Goal: Task Accomplishment & Management: Manage account settings

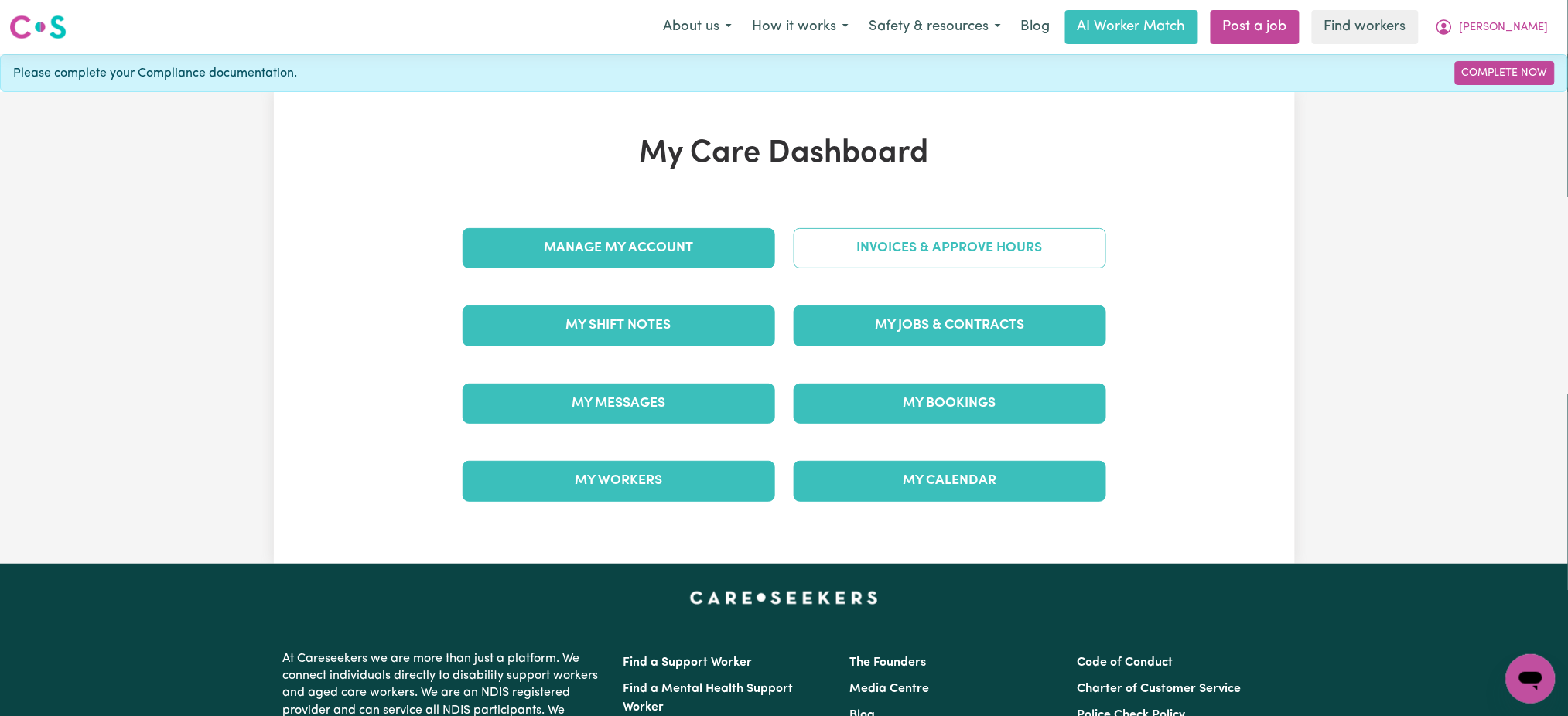
click at [1041, 246] on link "Invoices & Approve Hours" at bounding box center [949, 247] width 312 height 40
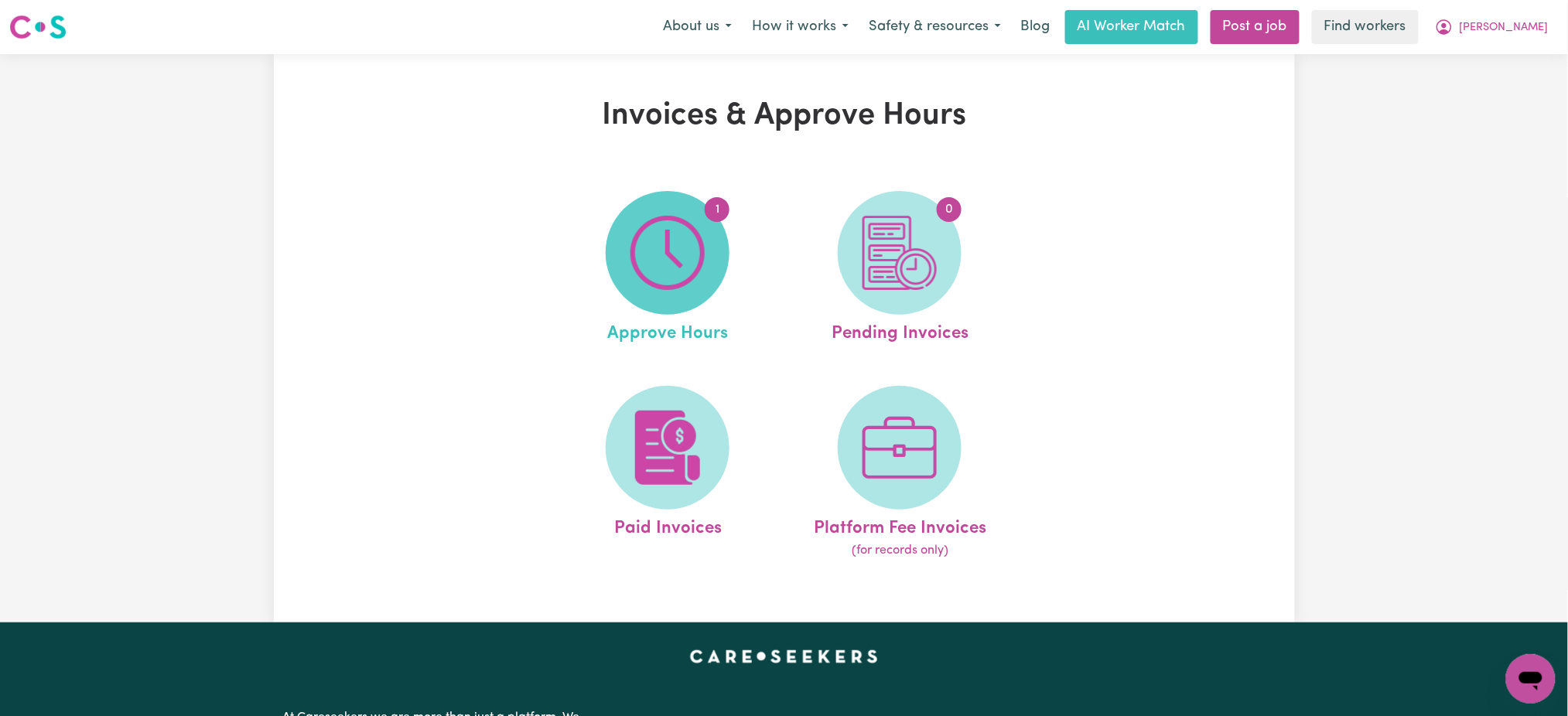
click at [700, 257] on img at bounding box center [667, 252] width 74 height 74
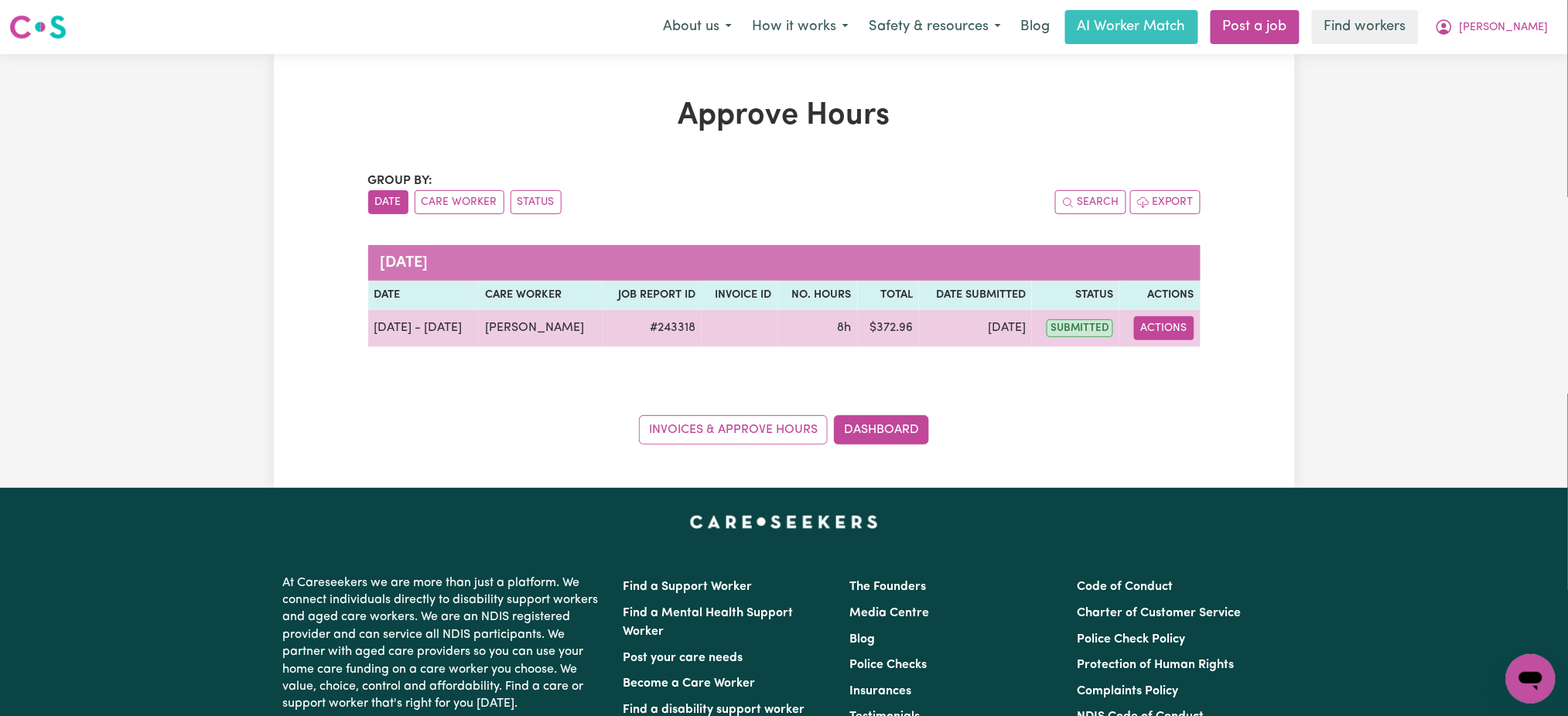
click at [1167, 339] on button "Actions" at bounding box center [1164, 329] width 60 height 24
click at [1191, 373] on link "View Job Report" at bounding box center [1200, 364] width 132 height 31
select select "pm"
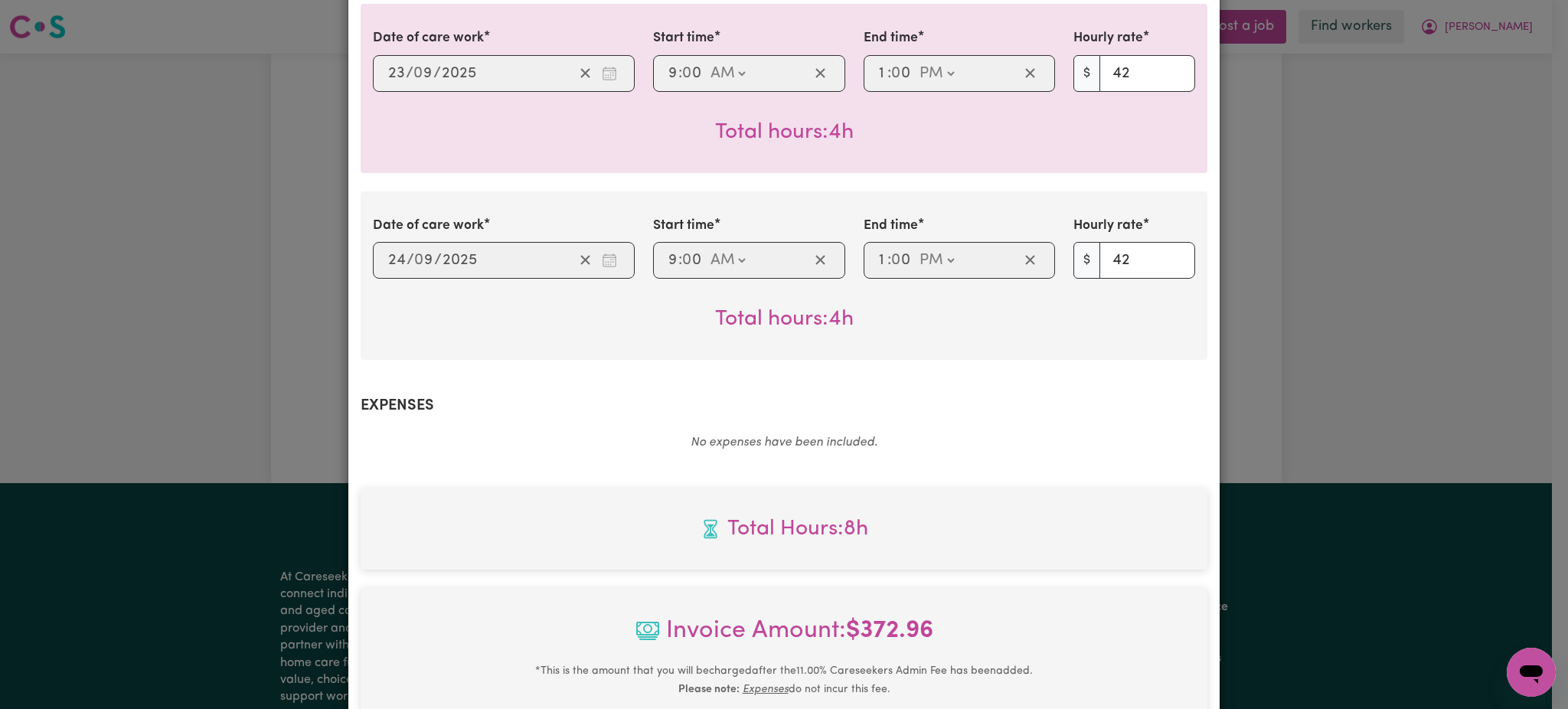
scroll to position [679, 0]
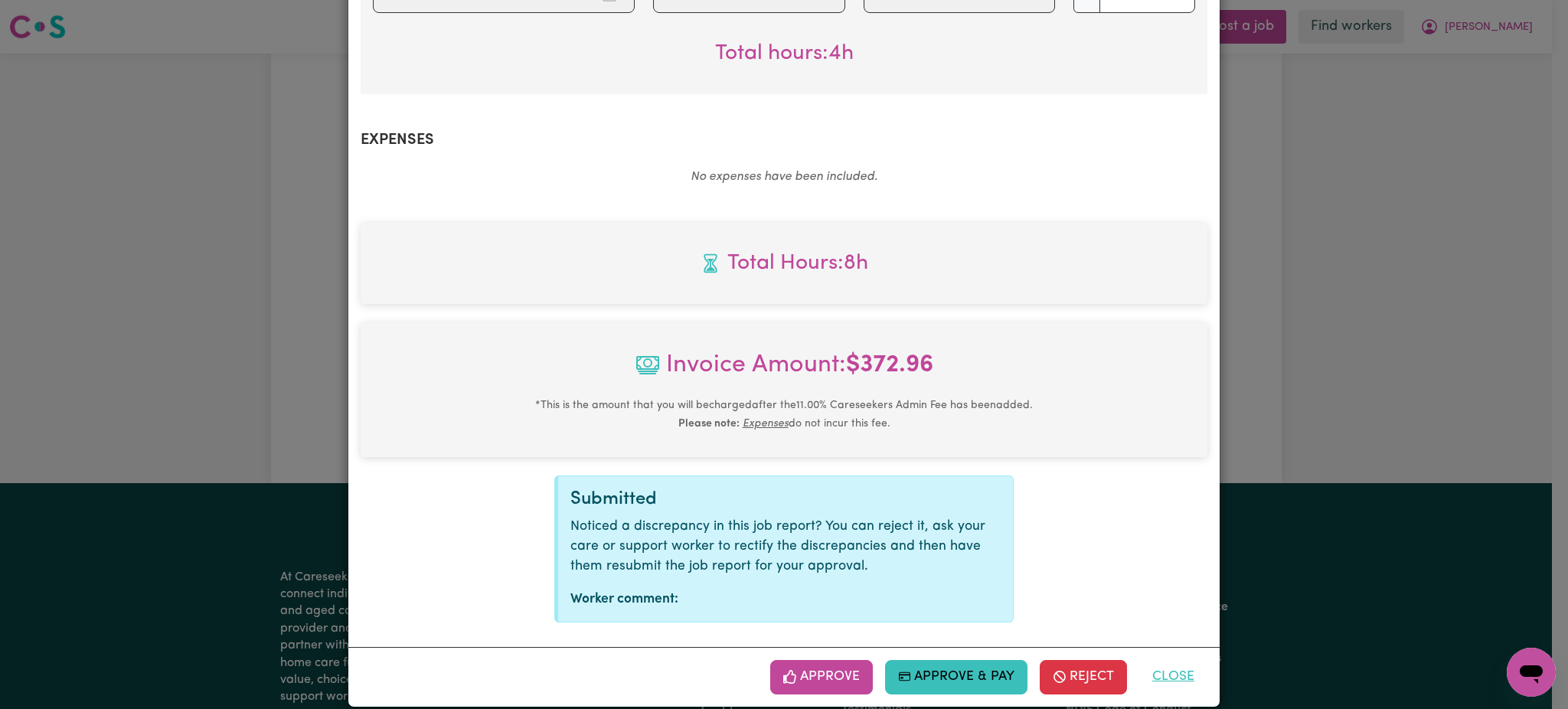
click at [1167, 660] on button "Close" at bounding box center [1173, 677] width 68 height 33
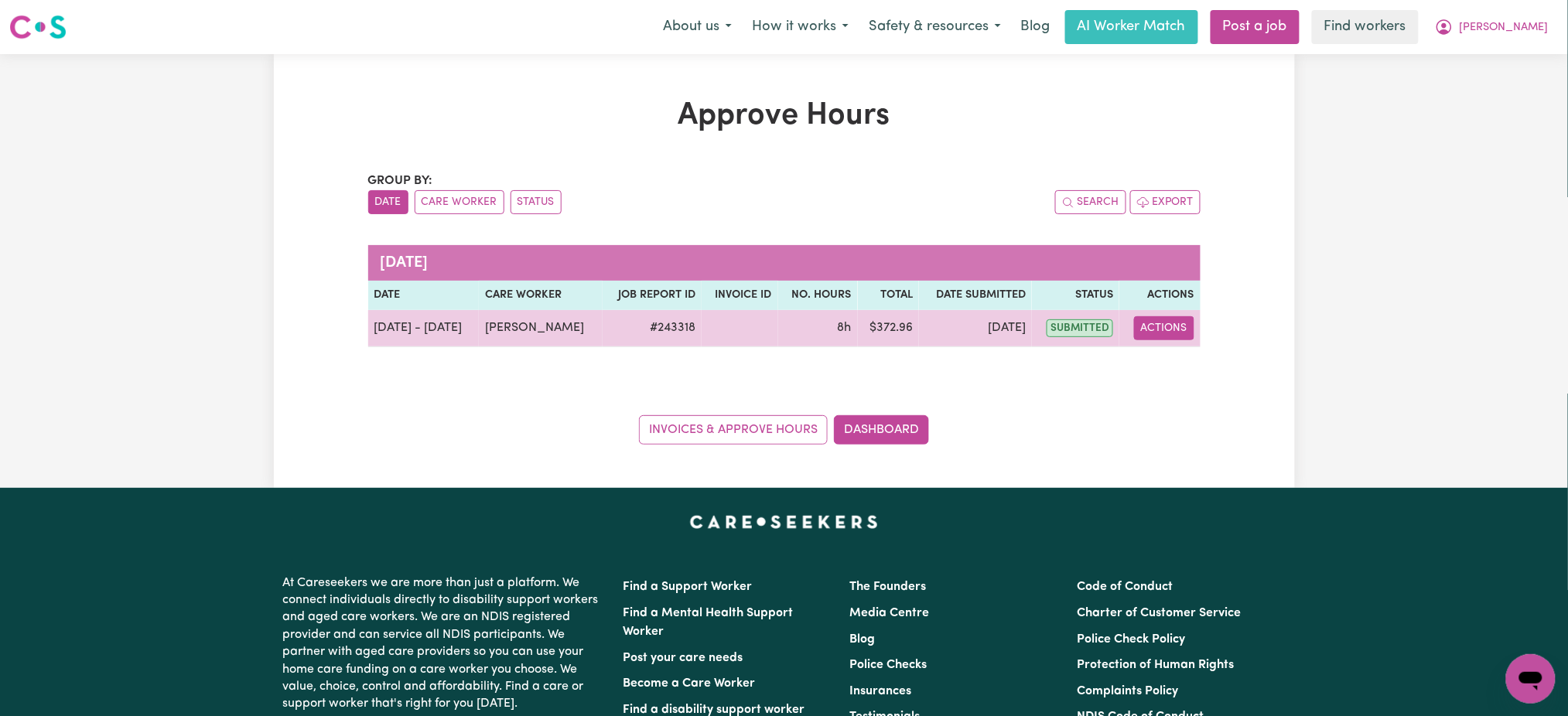
click at [1178, 327] on button "Actions" at bounding box center [1164, 329] width 60 height 24
click at [1194, 359] on link "View Job Report" at bounding box center [1200, 364] width 132 height 31
select select "pm"
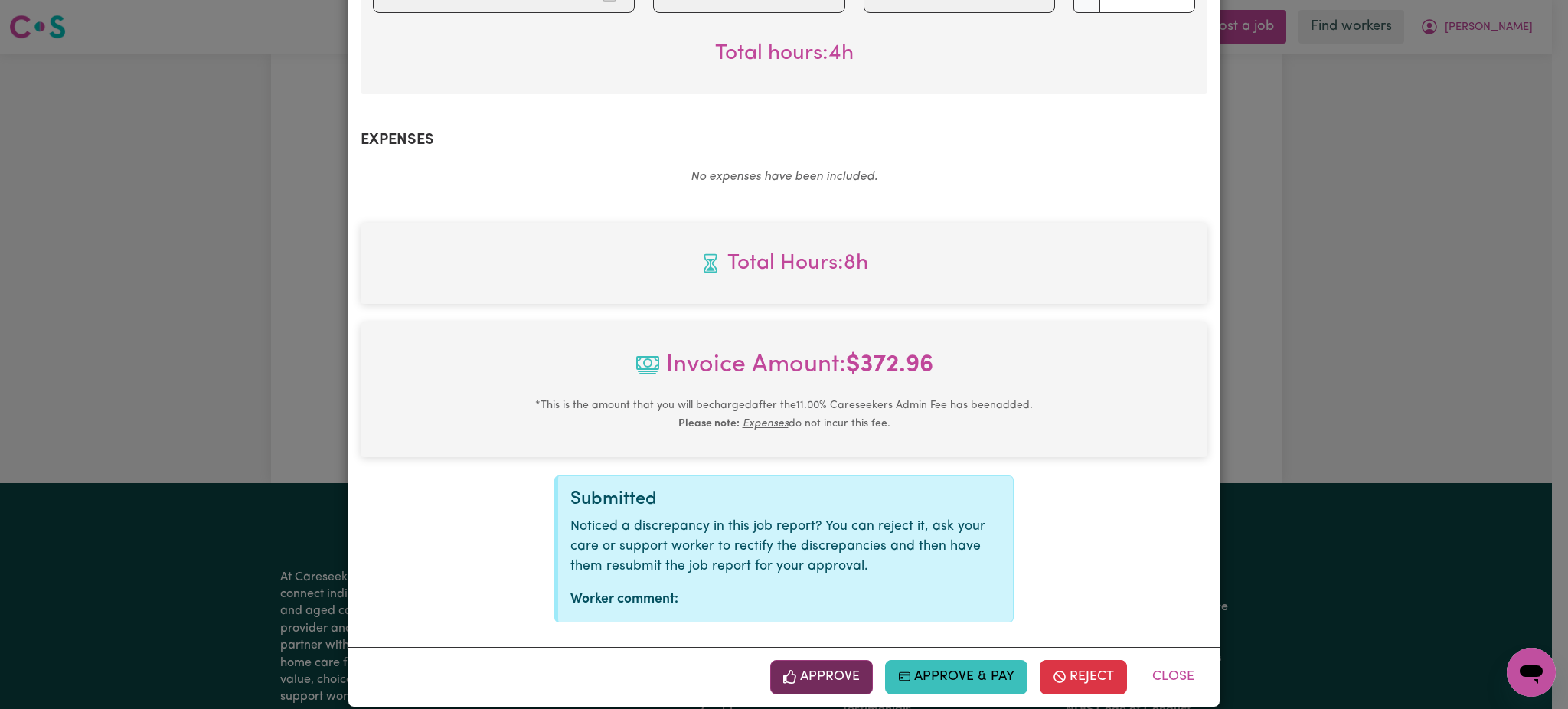
click at [836, 664] on button "Approve" at bounding box center [821, 677] width 103 height 33
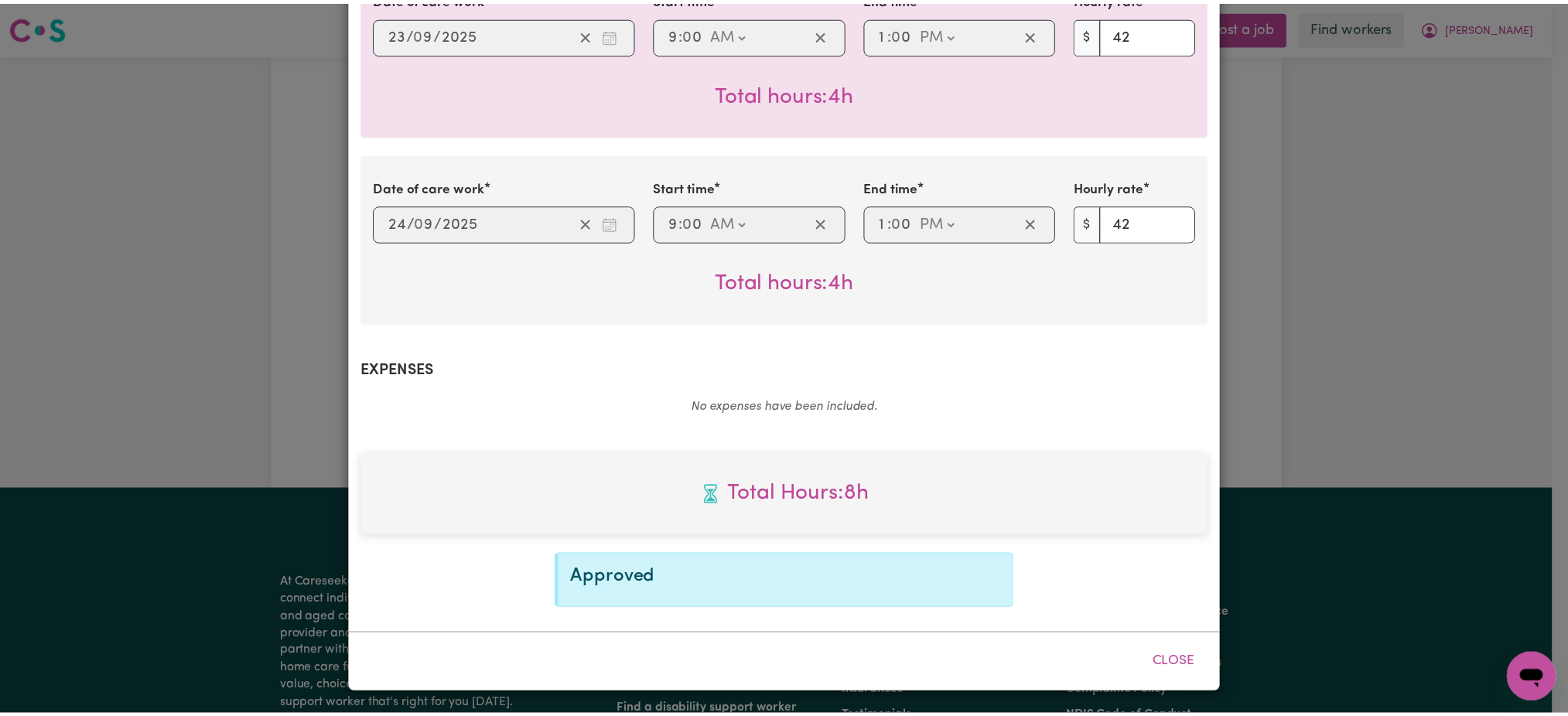
scroll to position [436, 0]
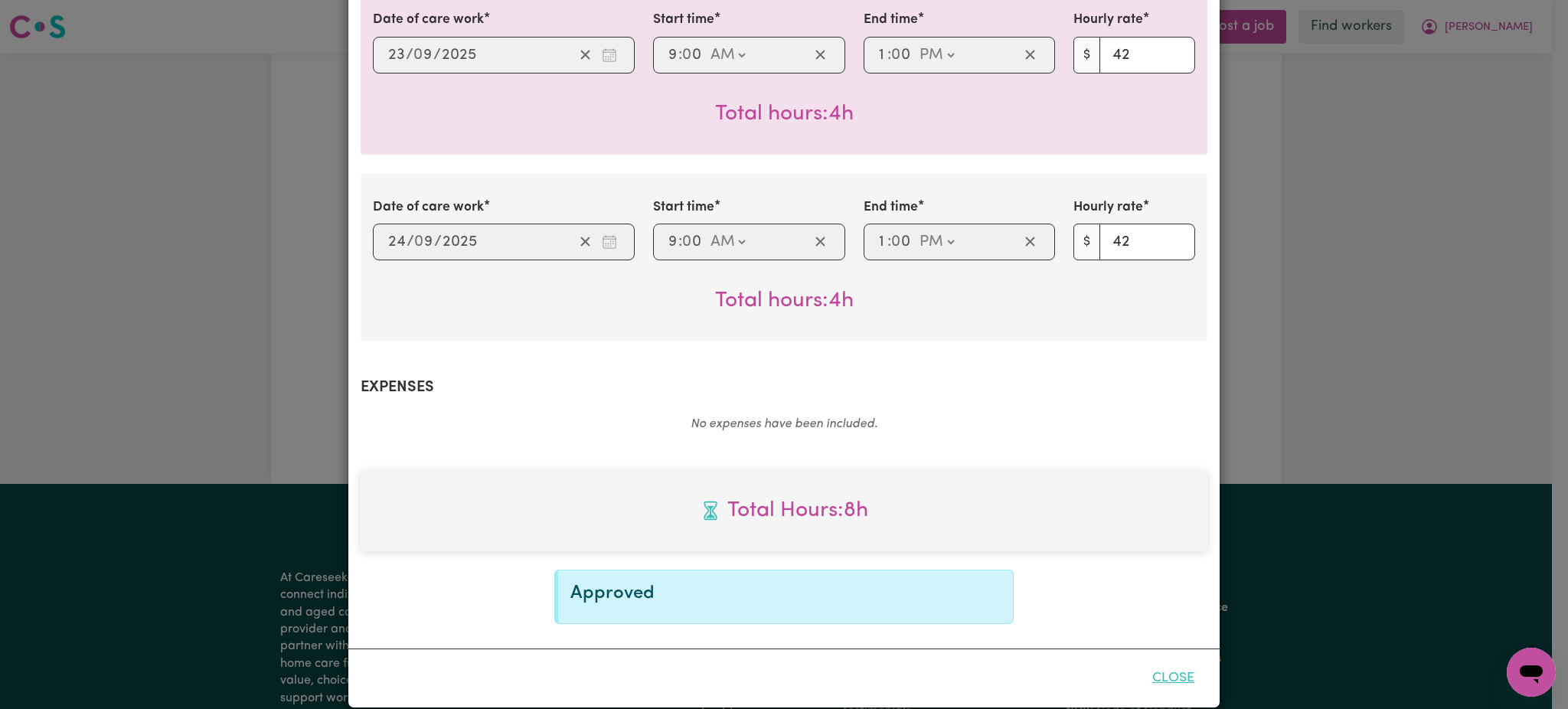
click at [1164, 662] on button "Close" at bounding box center [1173, 678] width 68 height 33
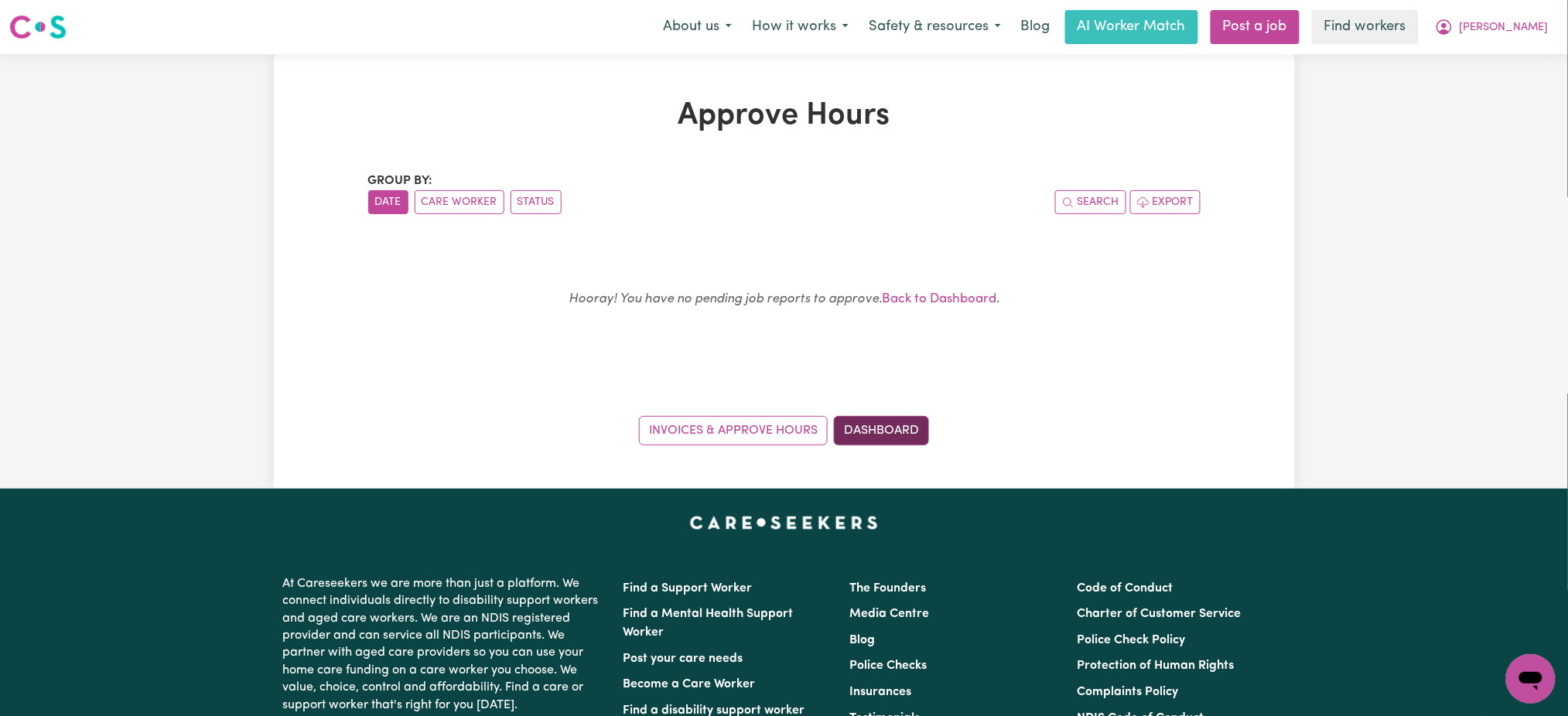
click at [918, 434] on link "Dashboard" at bounding box center [882, 430] width 96 height 29
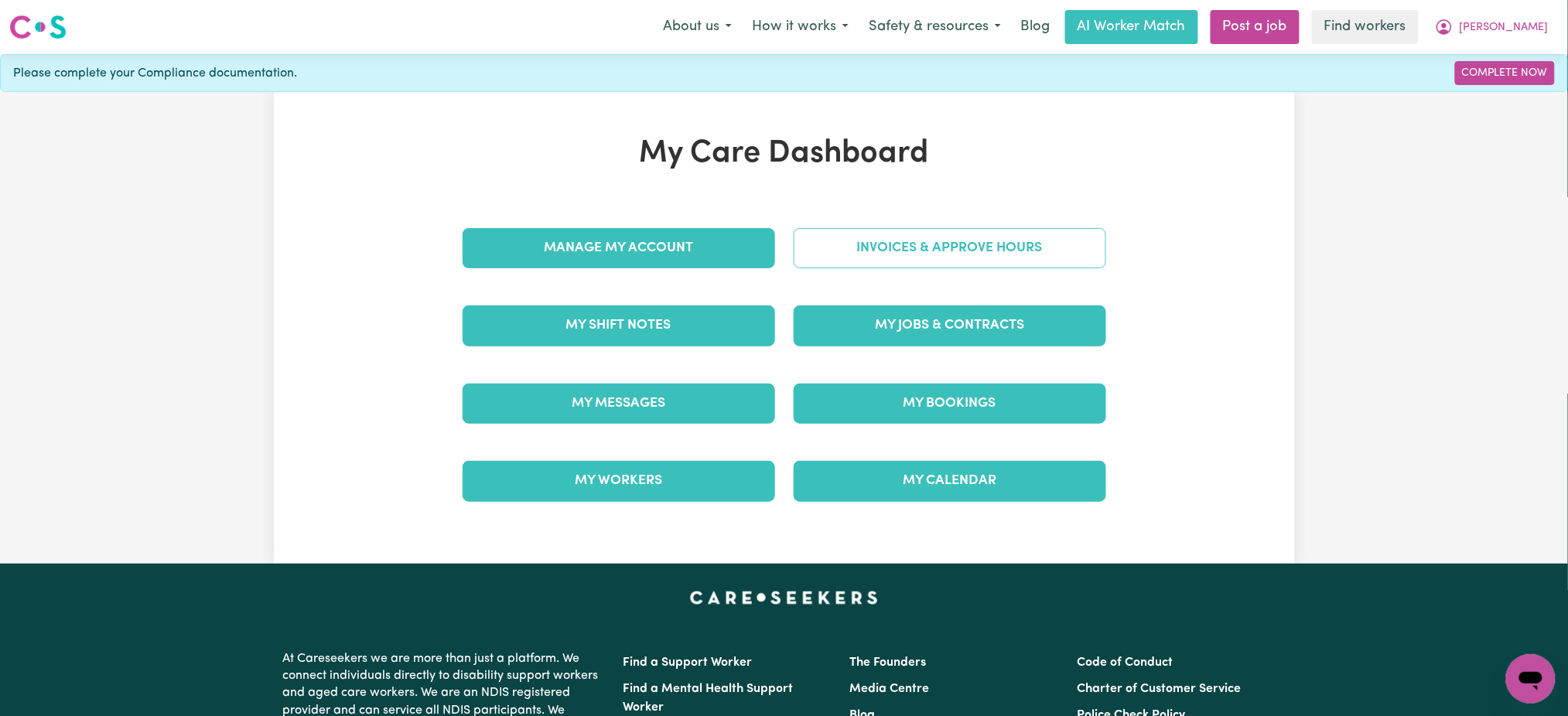
click at [914, 264] on link "Invoices & Approve Hours" at bounding box center [949, 247] width 312 height 40
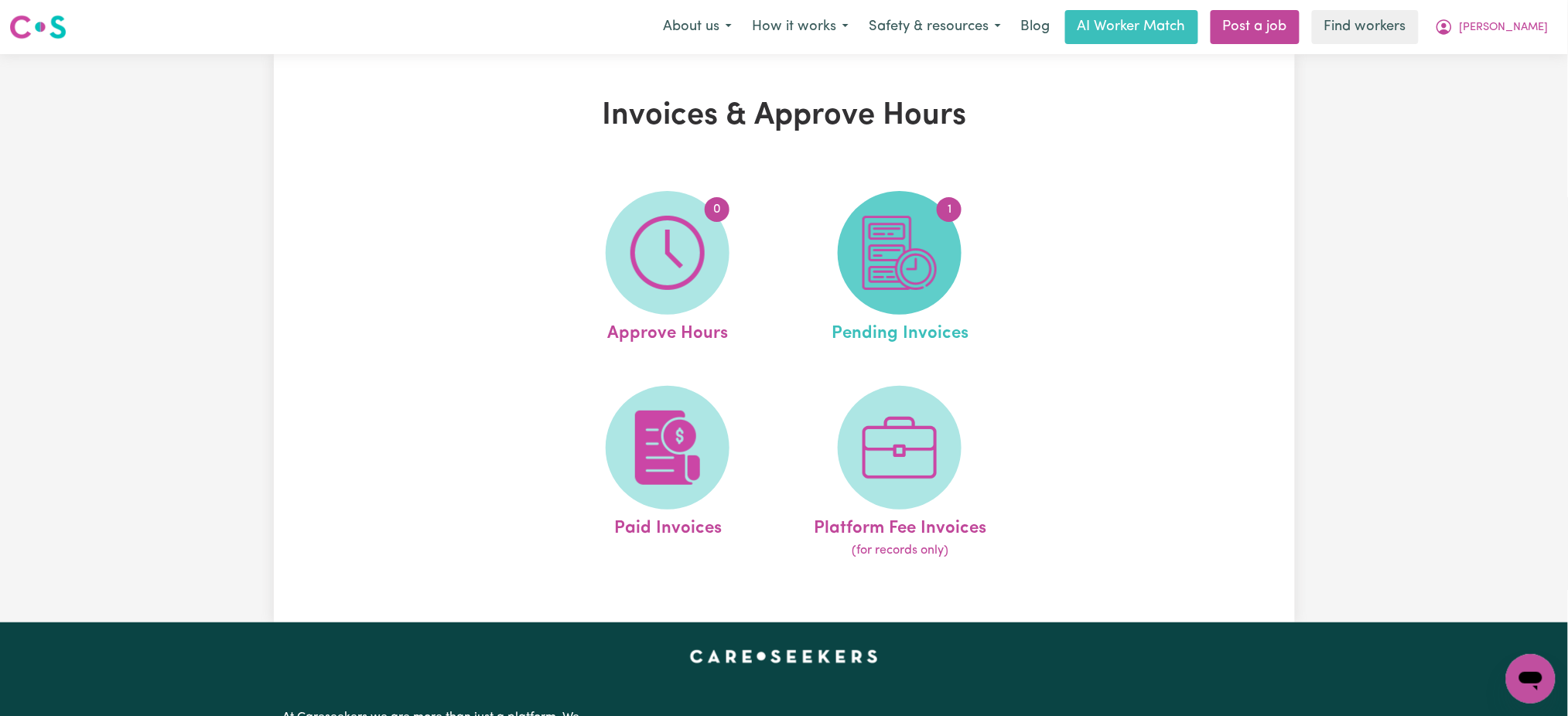
click at [935, 263] on img at bounding box center [899, 252] width 74 height 74
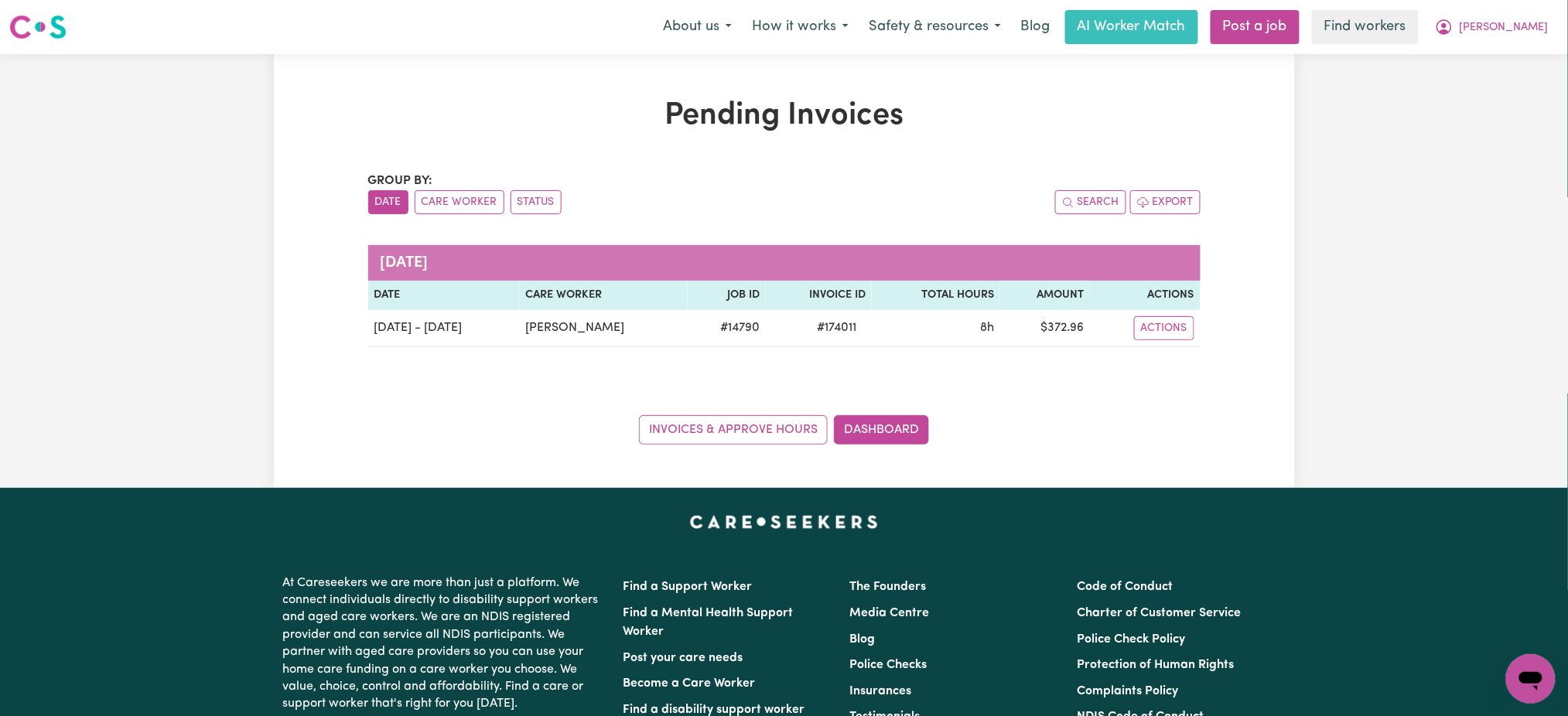
click at [1547, 332] on div "Pending Invoices Group by: Date Care Worker Status Search Export [DATE] Date Ca…" at bounding box center [784, 271] width 1568 height 434
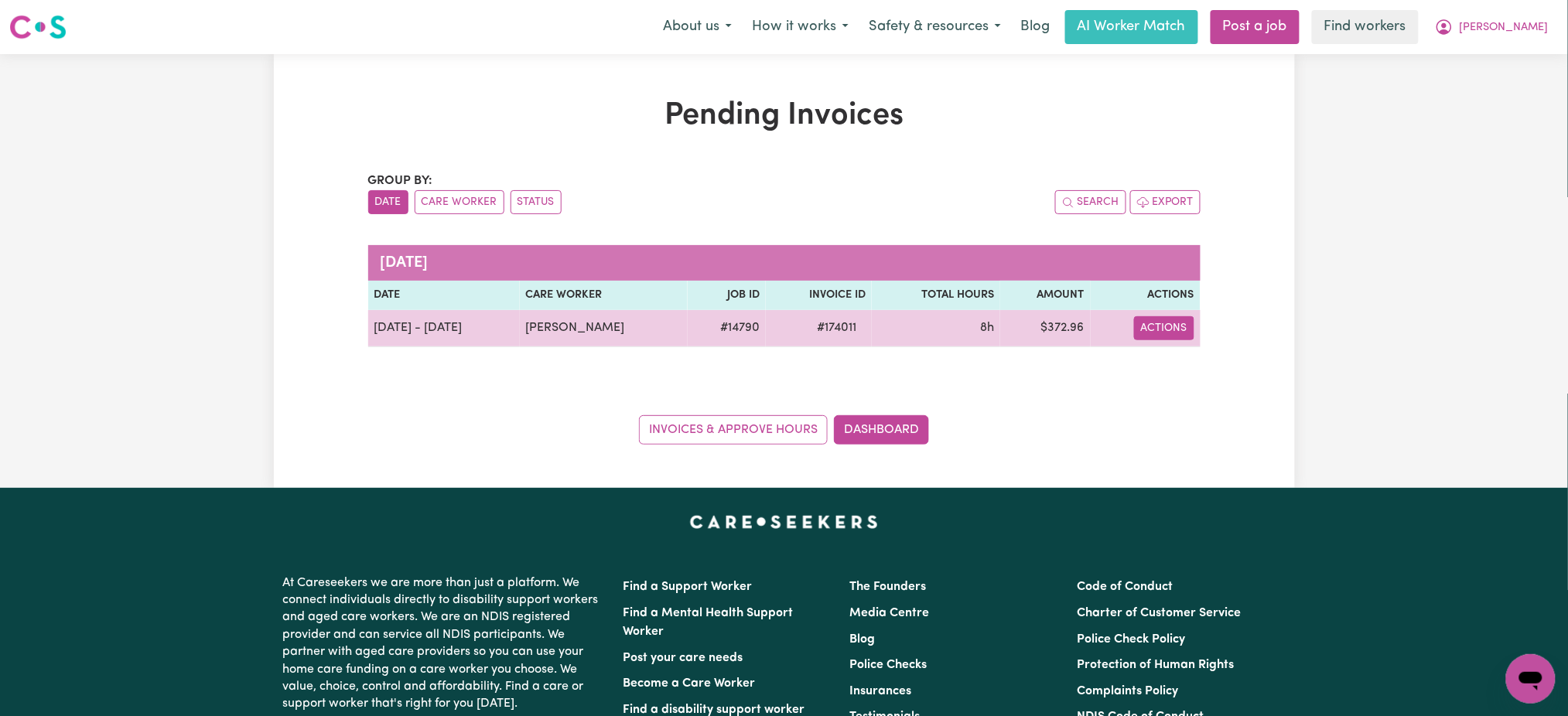
click at [1178, 335] on button "Actions" at bounding box center [1164, 329] width 60 height 24
click at [1194, 360] on link "Download Invoice" at bounding box center [1204, 364] width 142 height 31
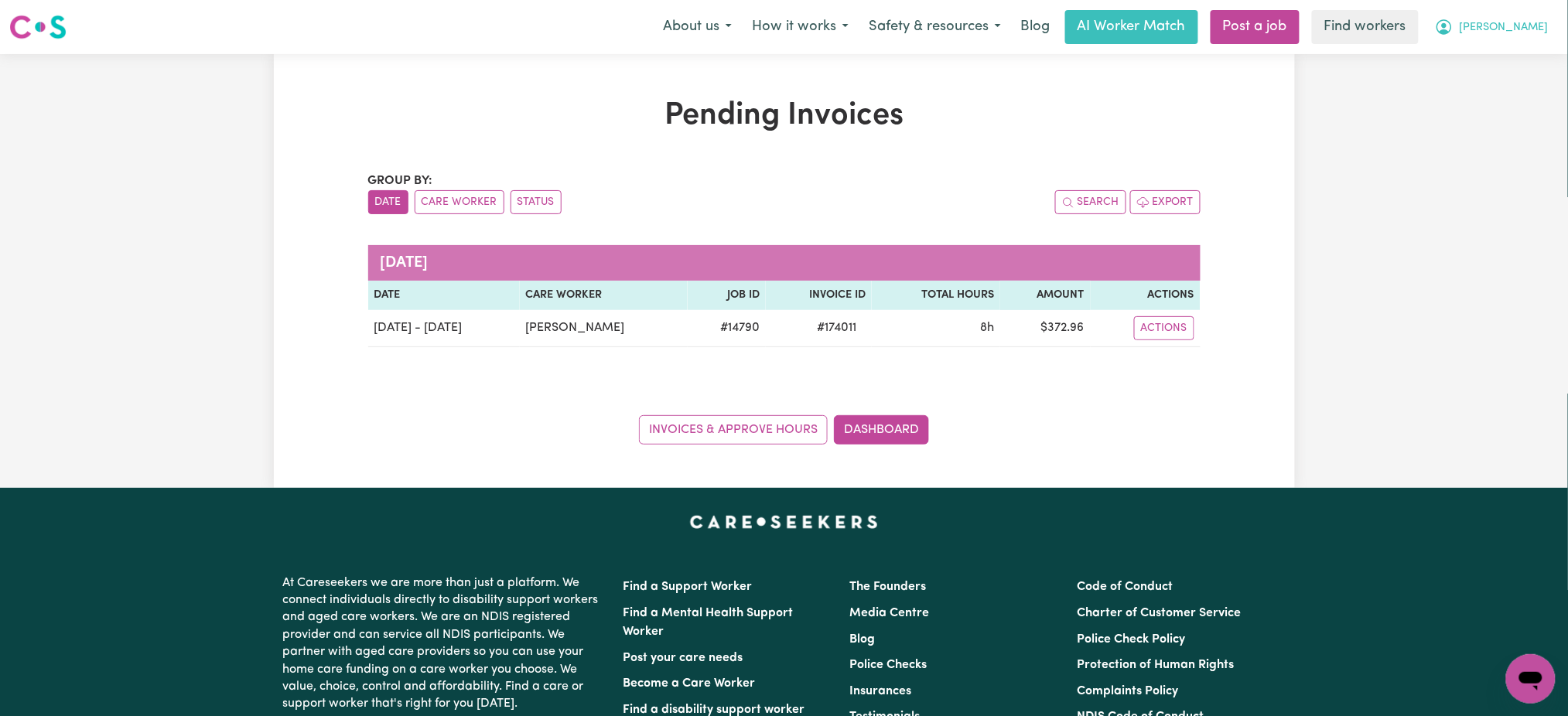
click at [1535, 33] on span "[PERSON_NAME]" at bounding box center [1503, 28] width 89 height 17
click at [1537, 55] on link "My Dashboard" at bounding box center [1497, 60] width 122 height 29
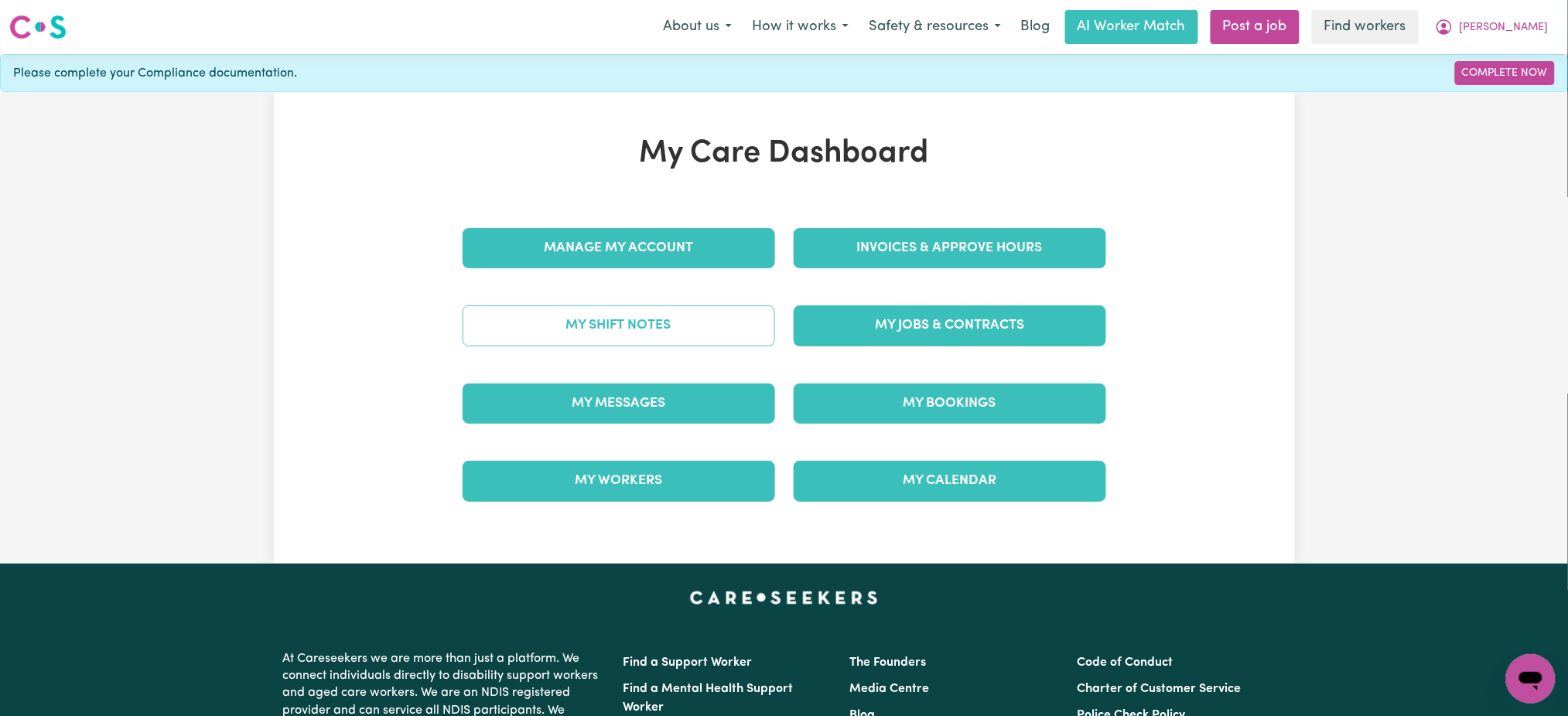
click at [697, 330] on link "My Shift Notes" at bounding box center [619, 325] width 312 height 40
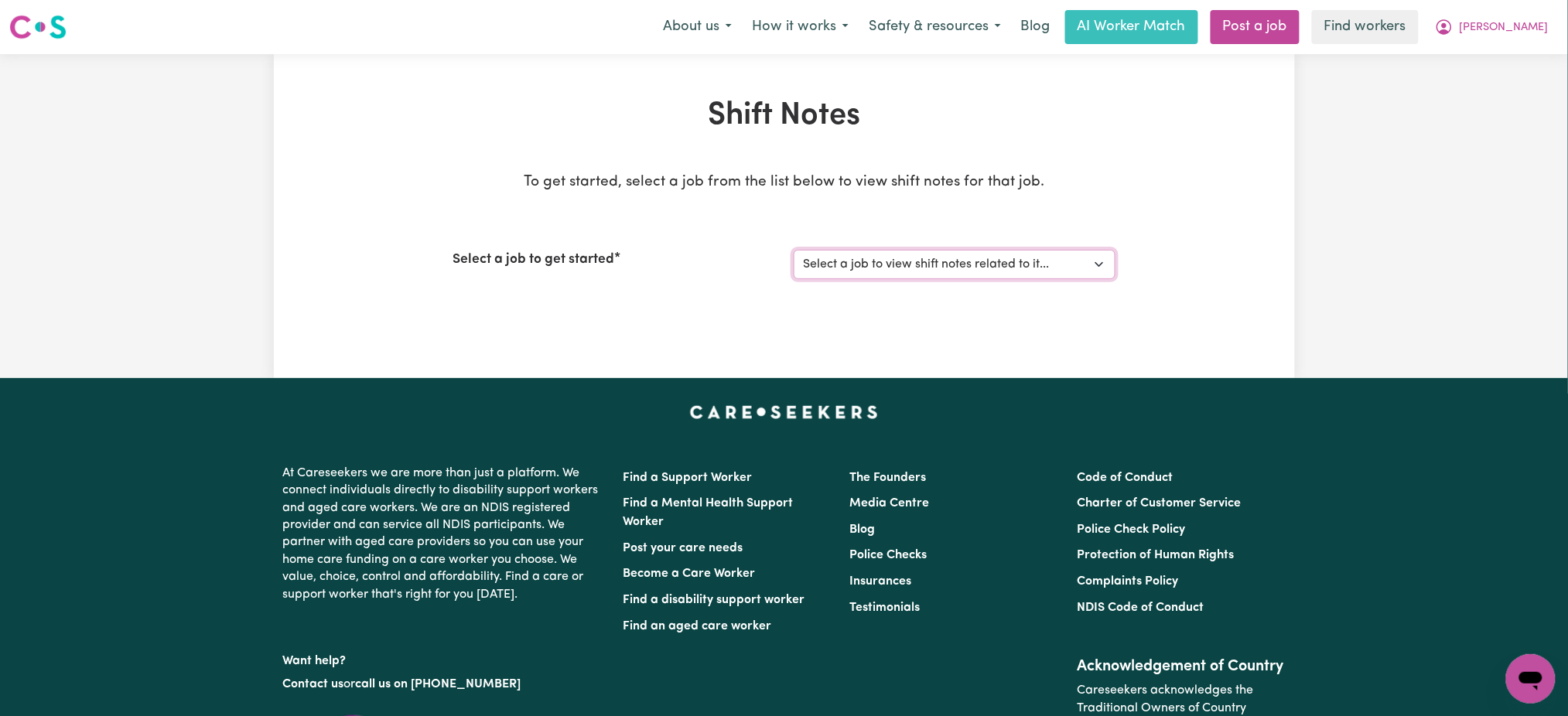
click at [1027, 270] on select "Select a job to view shift notes related to it... [DEMOGRAPHIC_DATA] Support Wo…" at bounding box center [954, 264] width 321 height 29
select select "14790"
click at [794, 250] on select "Select a job to view shift notes related to it... [DEMOGRAPHIC_DATA] Support Wo…" at bounding box center [954, 264] width 321 height 29
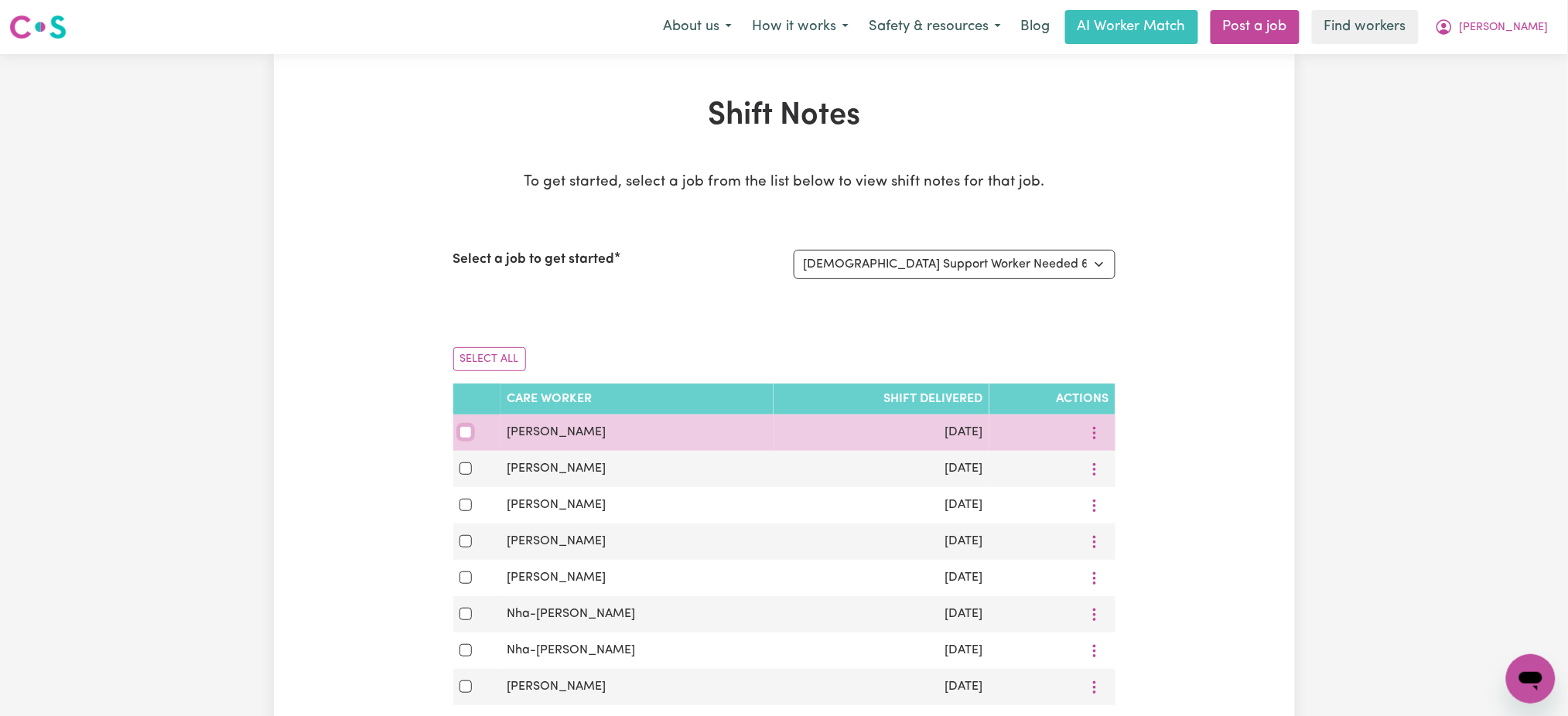
click at [465, 438] on input "checkbox" at bounding box center [465, 432] width 12 height 12
checkbox input "true"
click at [1092, 430] on button "More options" at bounding box center [1094, 433] width 29 height 24
drag, startPoint x: 630, startPoint y: 435, endPoint x: 509, endPoint y: 425, distance: 121.4
click at [509, 425] on td "[PERSON_NAME]" at bounding box center [636, 432] width 273 height 37
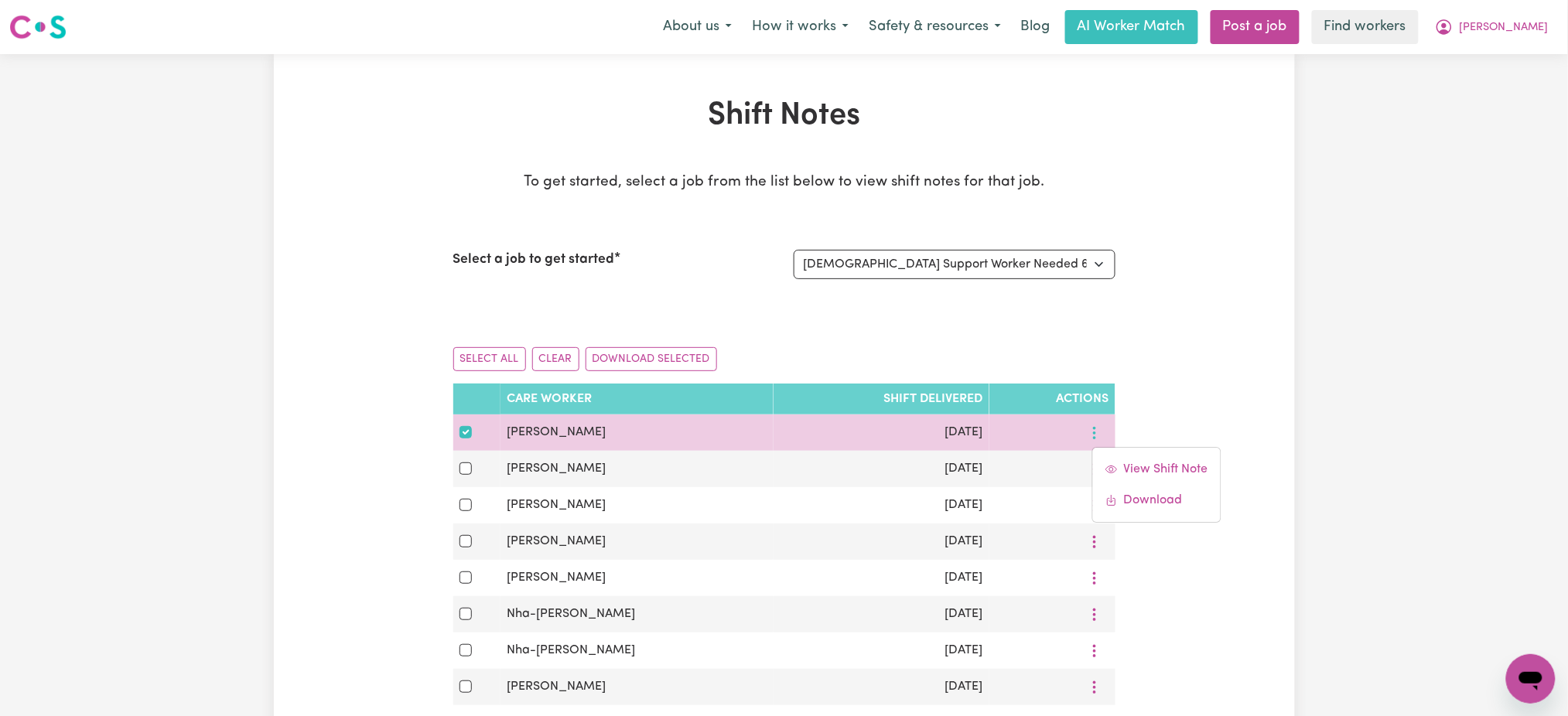
copy span "[PERSON_NAME]"
click at [1092, 427] on icon "More options" at bounding box center [1095, 433] width 16 height 16
click at [1130, 500] on link "Download" at bounding box center [1157, 500] width 127 height 31
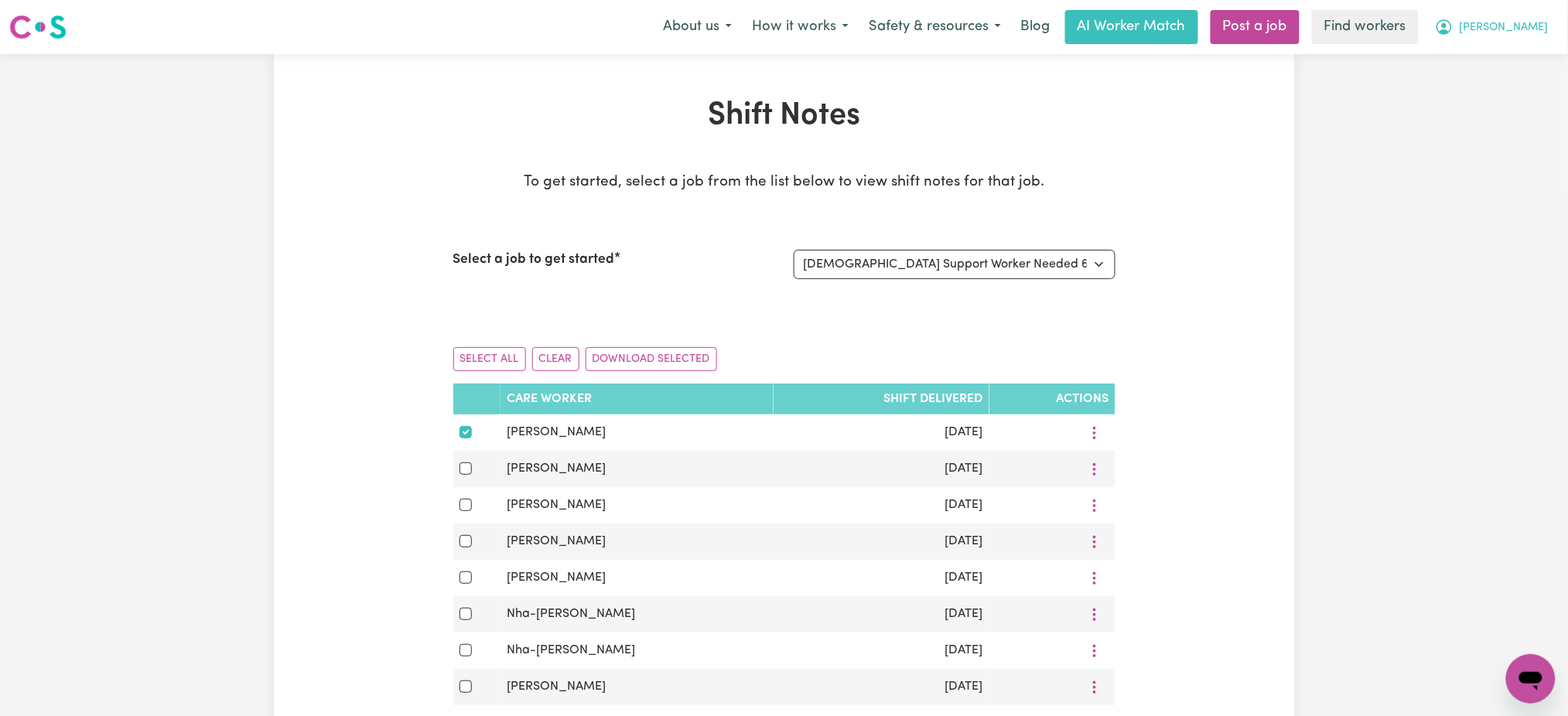
click at [1452, 28] on icon "My Account" at bounding box center [1444, 27] width 16 height 16
click at [1511, 102] on link "Logout" at bounding box center [1497, 88] width 122 height 29
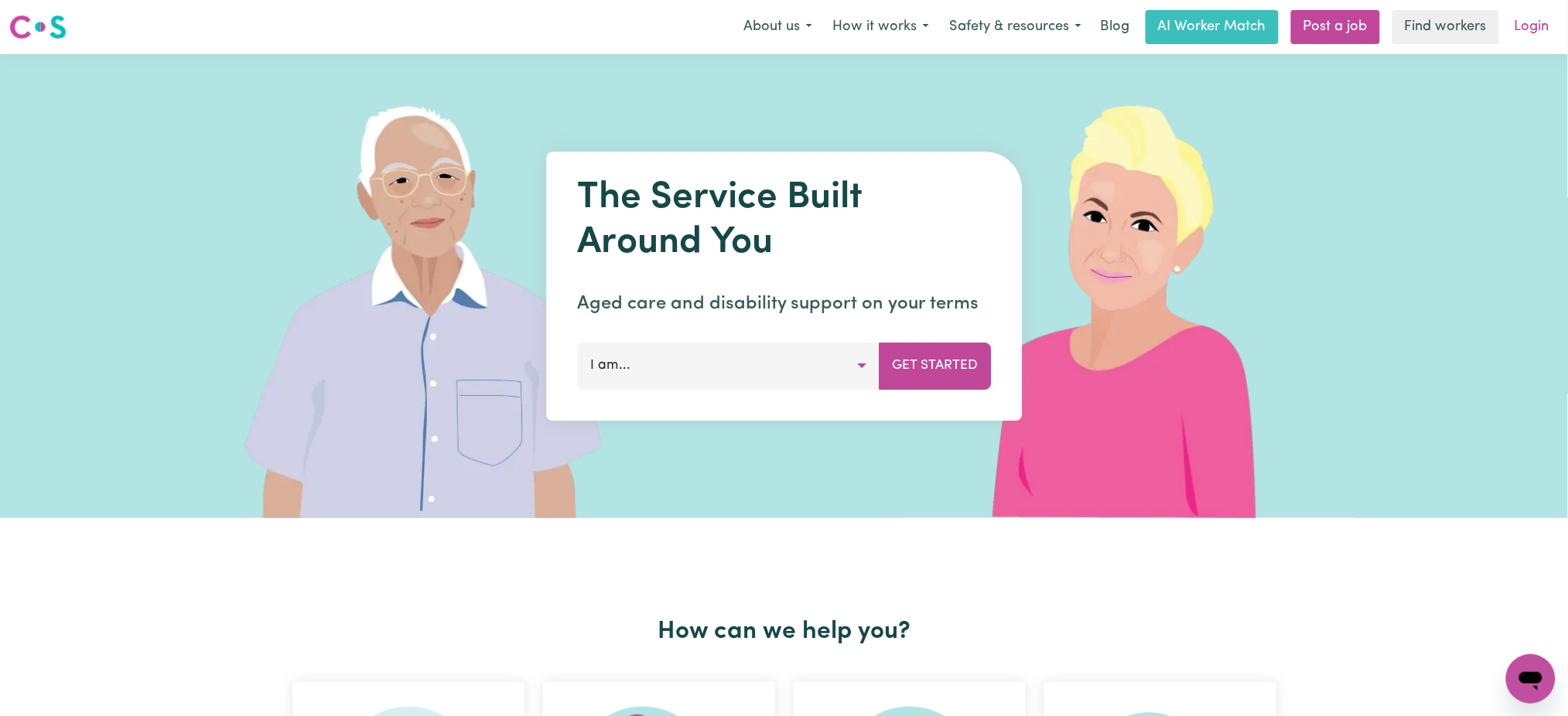
click at [1527, 10] on link "Login" at bounding box center [1531, 27] width 53 height 34
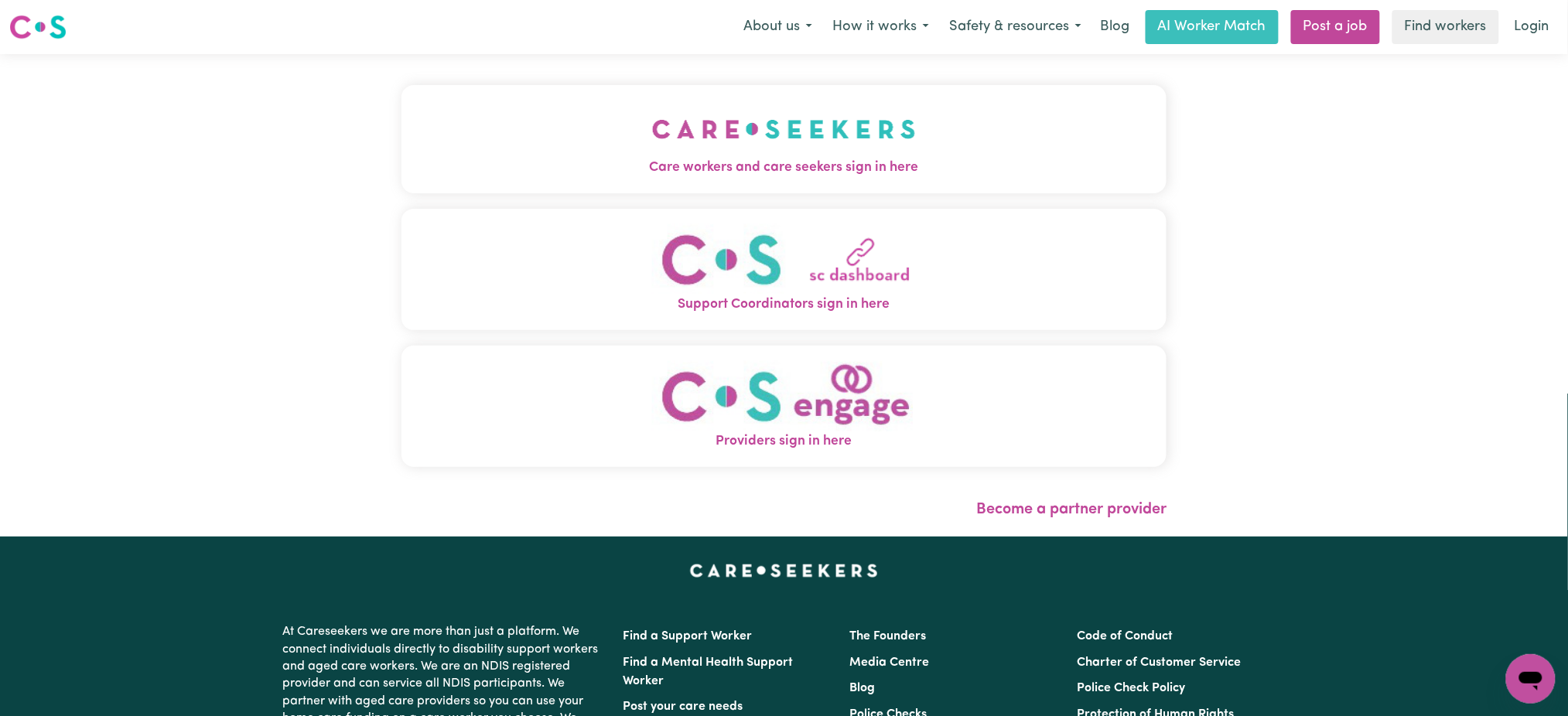
drag, startPoint x: 844, startPoint y: 155, endPoint x: 829, endPoint y: 172, distance: 22.7
click at [844, 155] on img "Care workers and care seekers sign in here" at bounding box center [784, 128] width 263 height 57
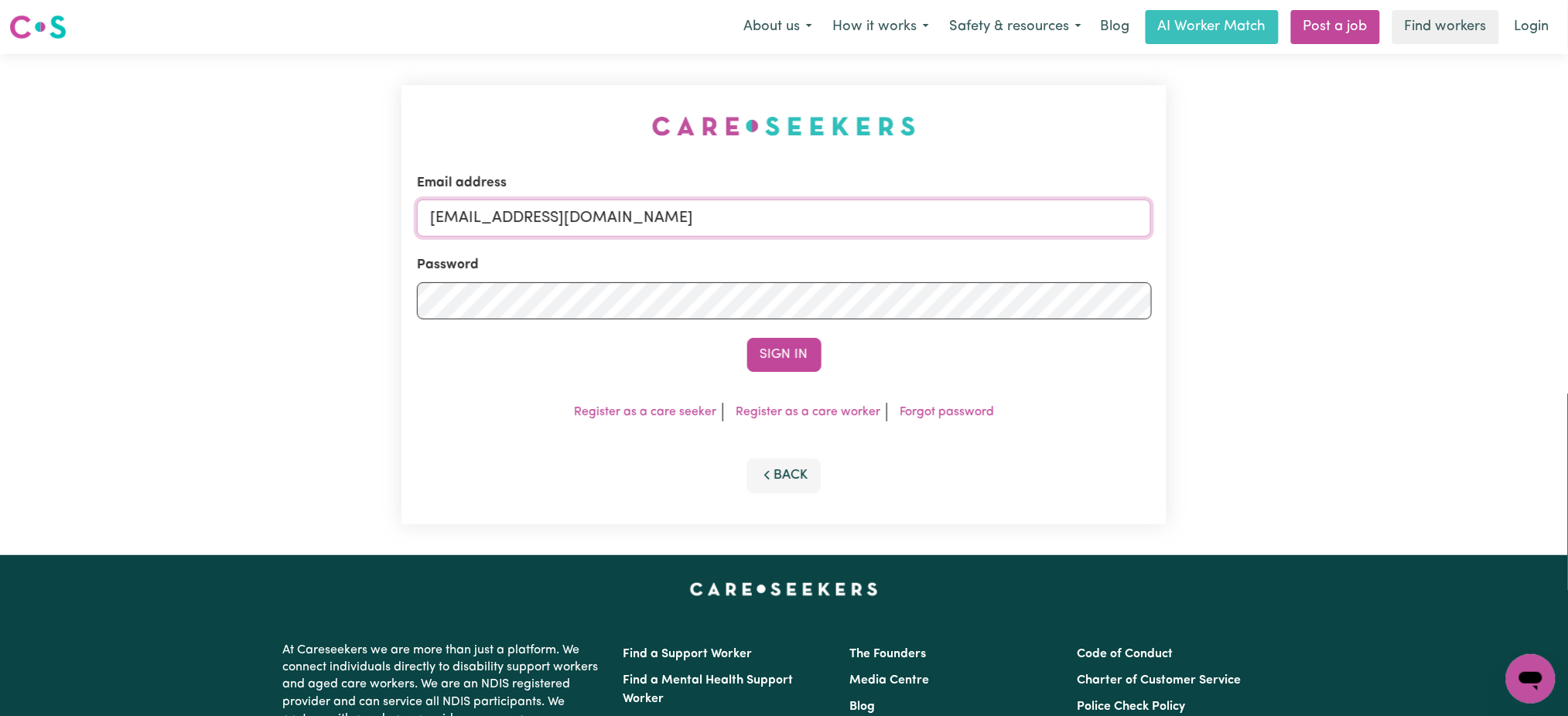
click at [525, 204] on input "[EMAIL_ADDRESS][DOMAIN_NAME]" at bounding box center [784, 218] width 735 height 37
drag, startPoint x: 510, startPoint y: 219, endPoint x: 1162, endPoint y: 212, distance: 652.0
click at [1162, 212] on div "Email address [EMAIL_ADDRESS][DOMAIN_NAME] Password Sign In Register as a care …" at bounding box center [784, 305] width 766 height 440
type input "[EMAIL_ADDRESS][DOMAIN_NAME]"
click at [747, 338] on button "Sign In" at bounding box center [784, 355] width 74 height 34
